Goal: Information Seeking & Learning: Learn about a topic

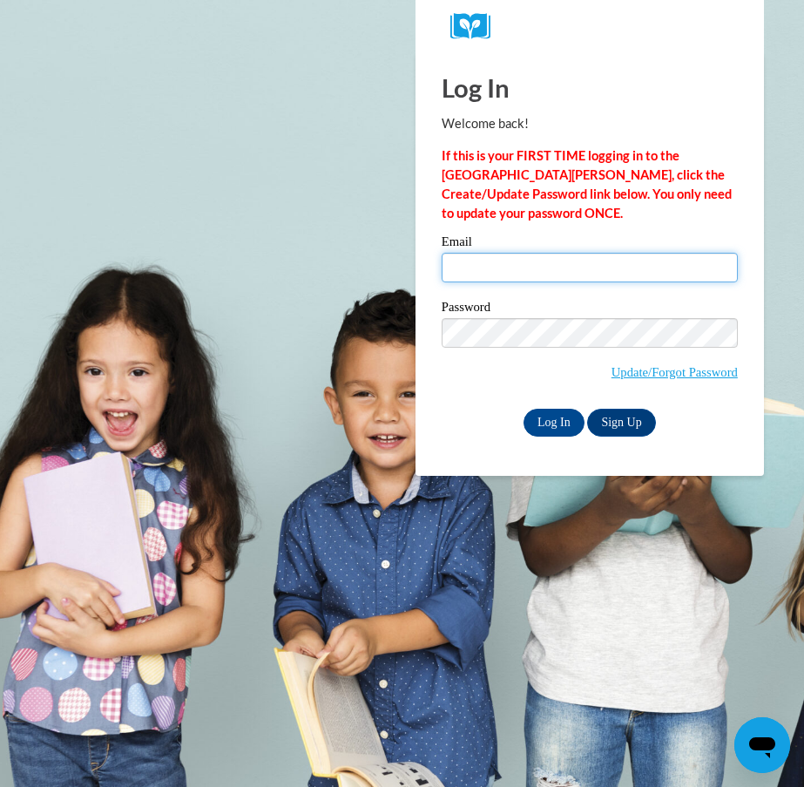
click at [511, 270] on input "Email" at bounding box center [590, 268] width 296 height 30
type input "[EMAIL_ADDRESS][DOMAIN_NAME]"
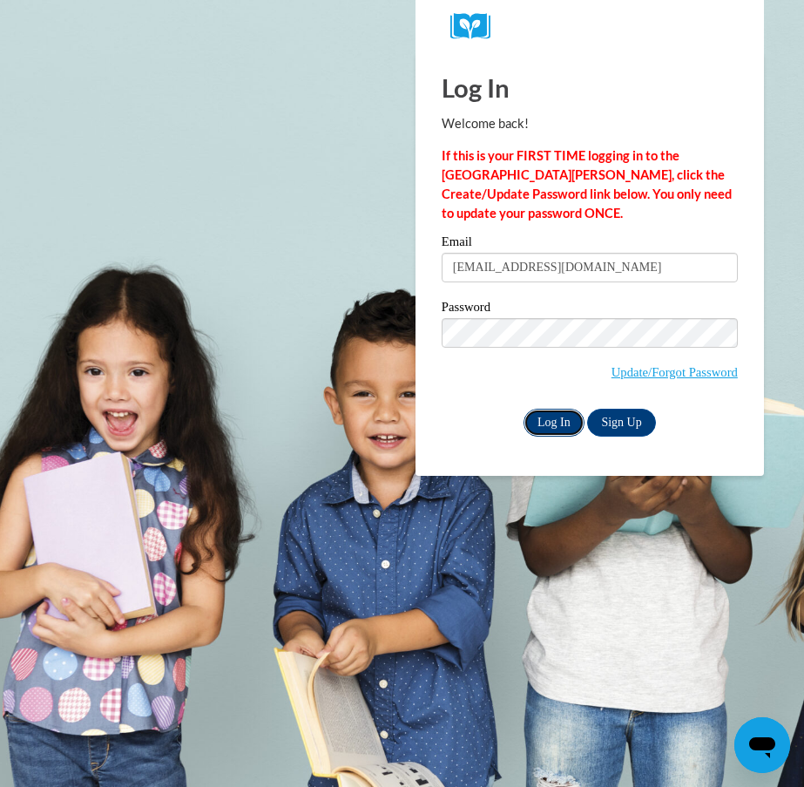
click at [556, 417] on input "Log In" at bounding box center [554, 423] width 61 height 28
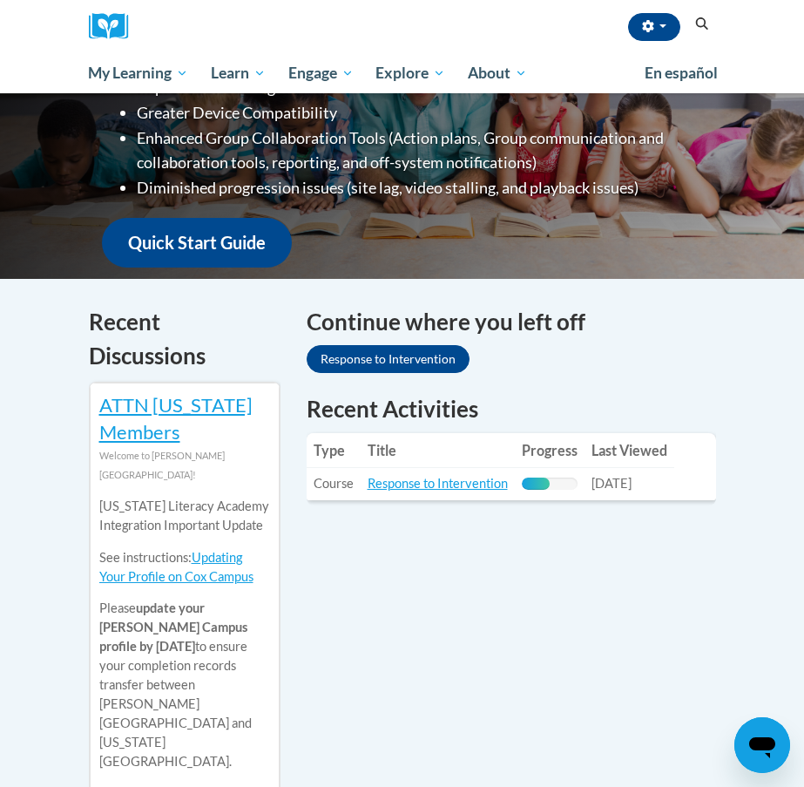
scroll to position [375, 0]
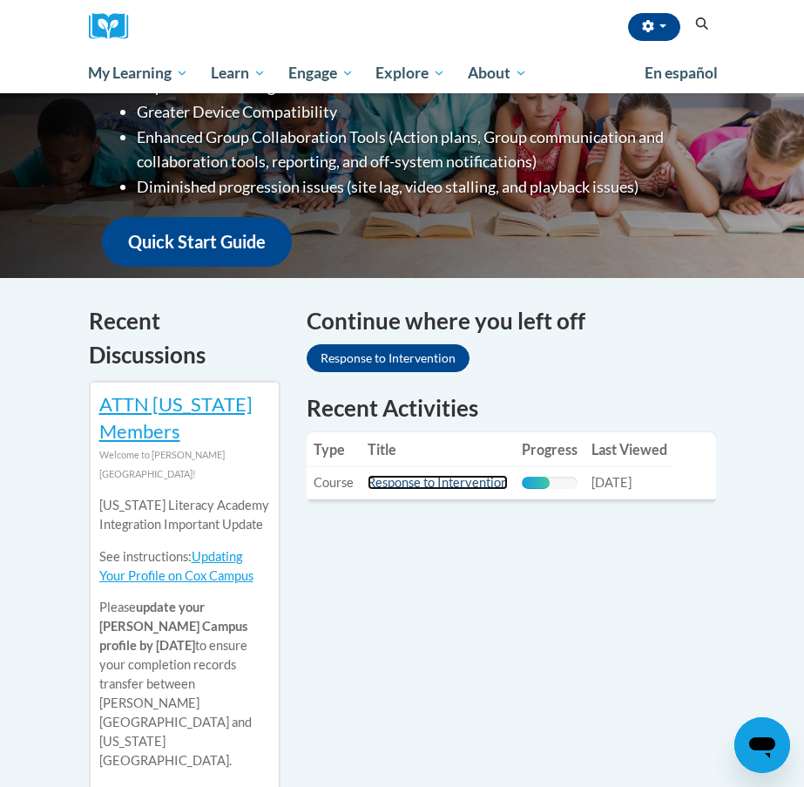
click at [448, 483] on link "Response to Intervention" at bounding box center [438, 482] width 140 height 15
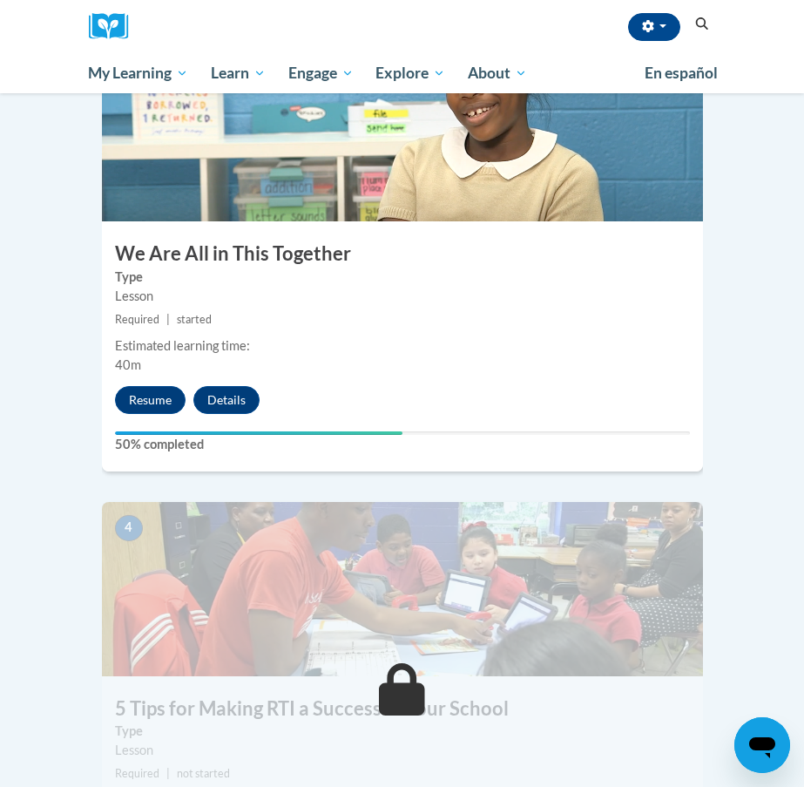
scroll to position [1364, 0]
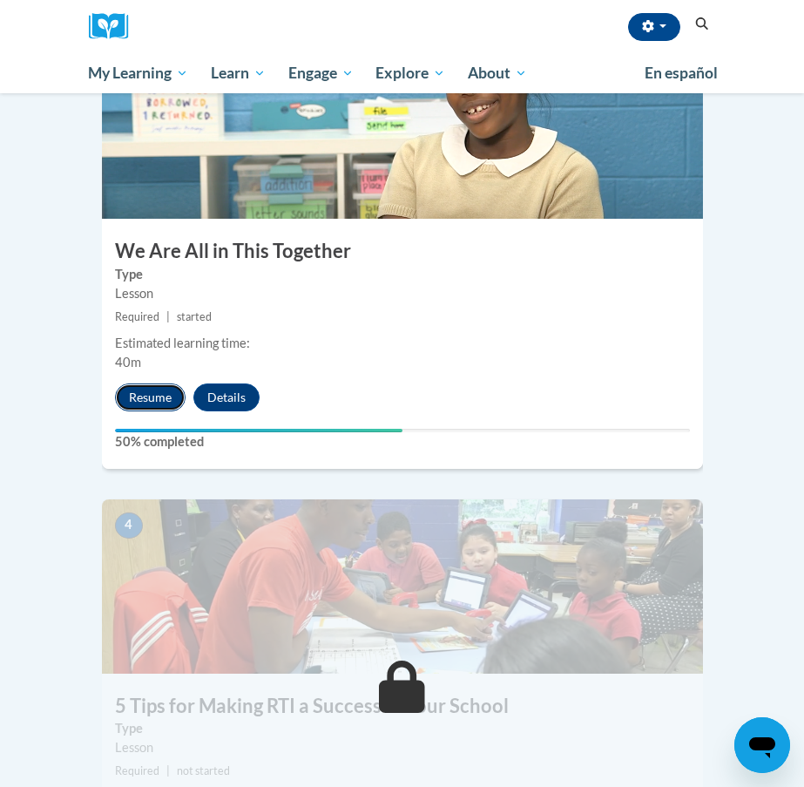
click at [159, 383] on button "Resume" at bounding box center [150, 397] width 71 height 28
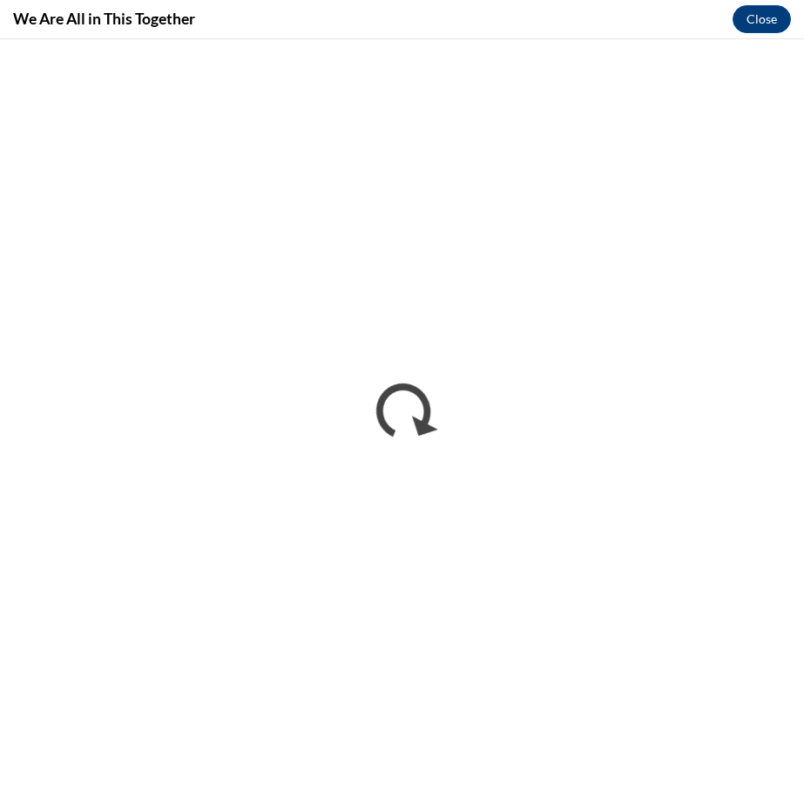
scroll to position [0, 0]
